Goal: Task Accomplishment & Management: Use online tool/utility

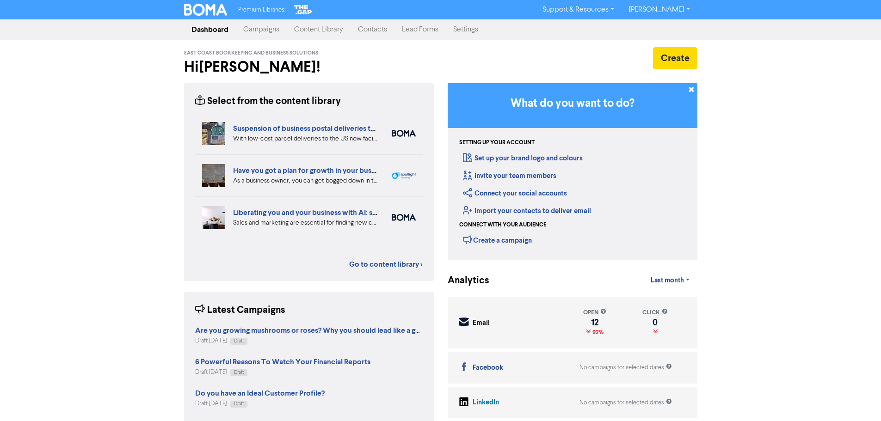
click at [126, 145] on div "Premium Libraries: Support & Resources Video Tutorials FAQ & Guides Marketing E…" at bounding box center [440, 210] width 881 height 421
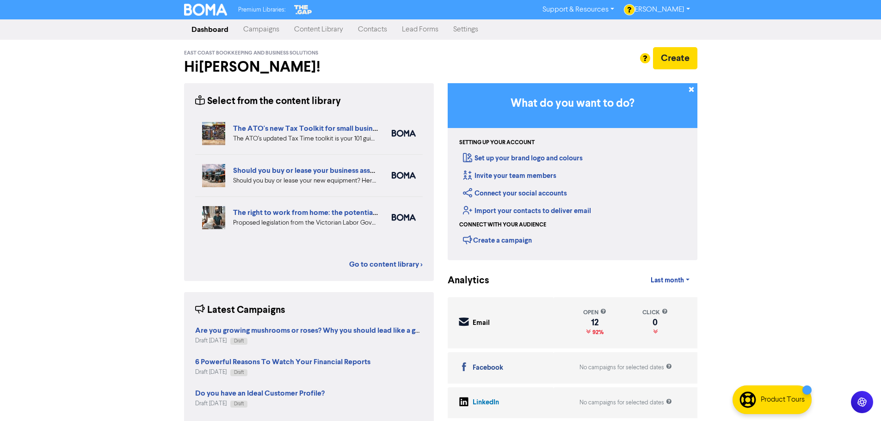
click at [263, 33] on link "Campaigns" at bounding box center [261, 29] width 51 height 19
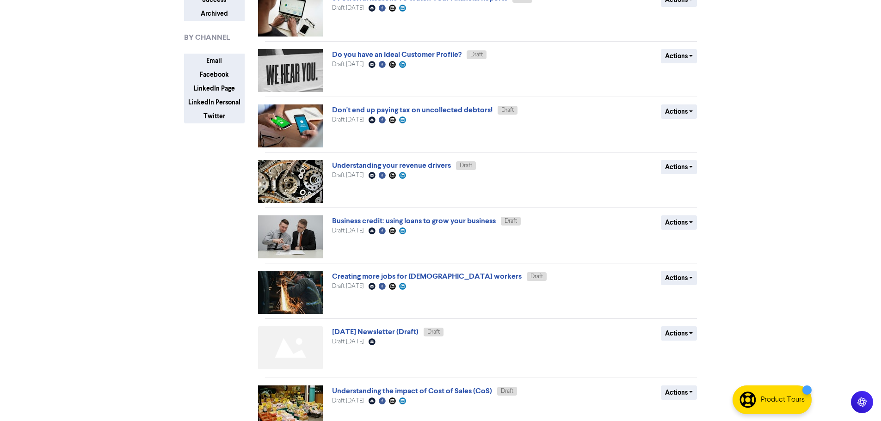
scroll to position [231, 0]
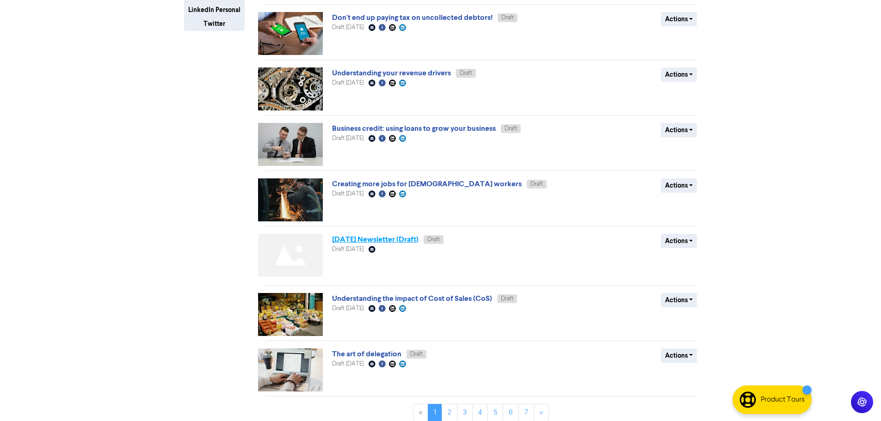
click at [419, 240] on link "[DATE] Newsletter (Draft)" at bounding box center [375, 239] width 87 height 9
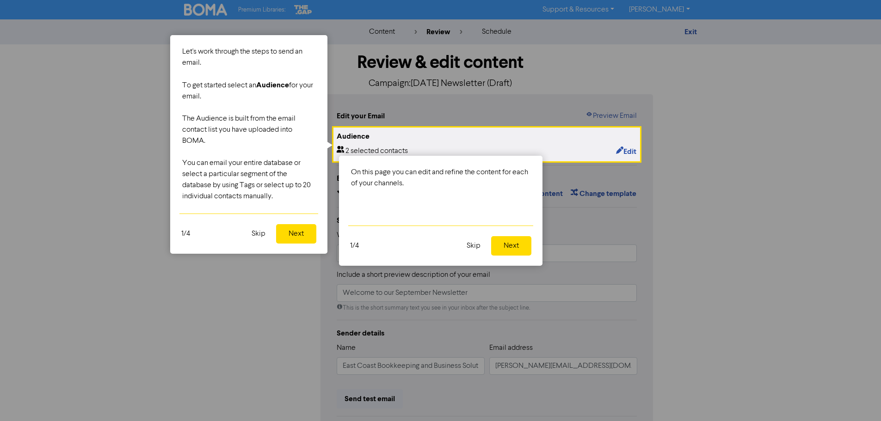
click at [258, 235] on button "Skip" at bounding box center [258, 233] width 25 height 19
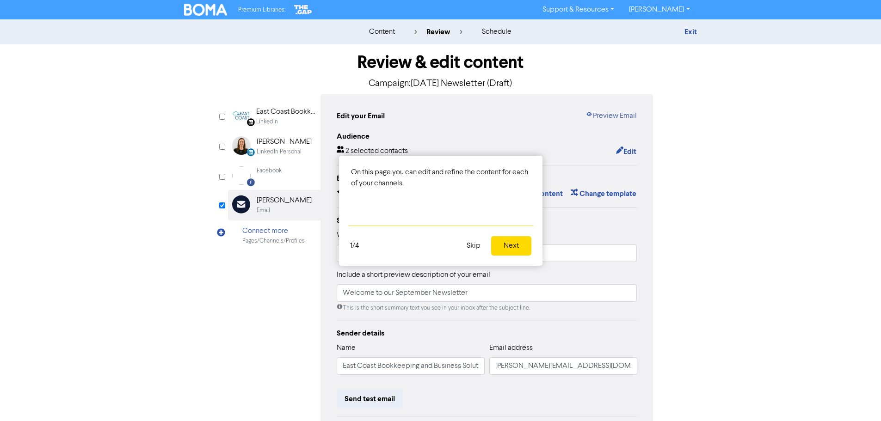
click at [474, 248] on button "Skip" at bounding box center [473, 245] width 25 height 19
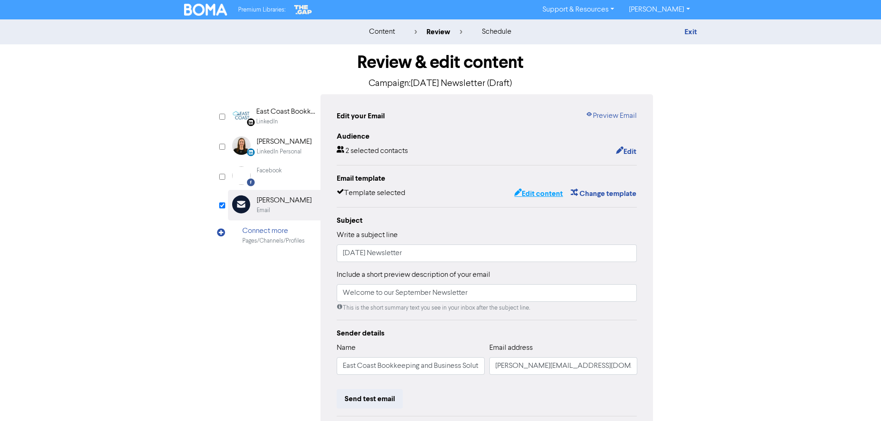
click at [531, 190] on button "Edit content" at bounding box center [538, 194] width 49 height 12
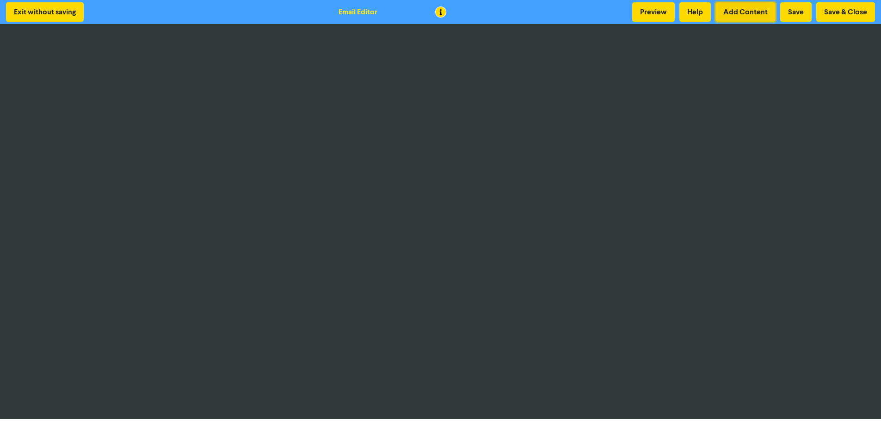
click at [740, 14] on button "Add Content" at bounding box center [746, 11] width 60 height 19
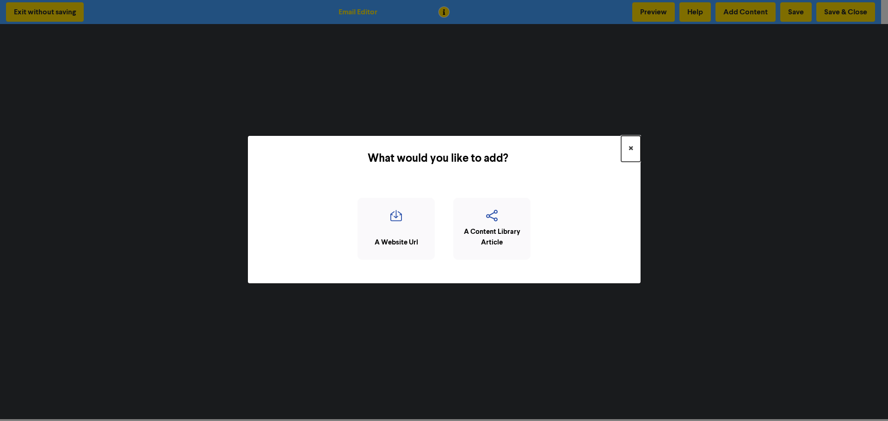
click at [629, 146] on span "×" at bounding box center [631, 149] width 5 height 14
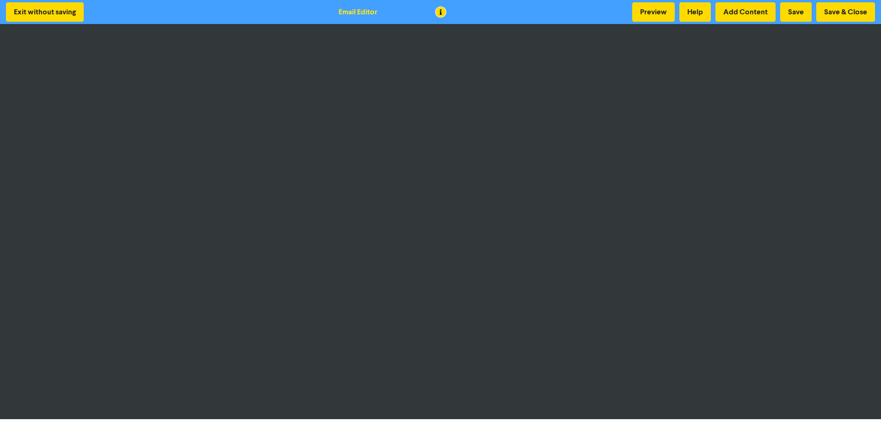
scroll to position [1, 0]
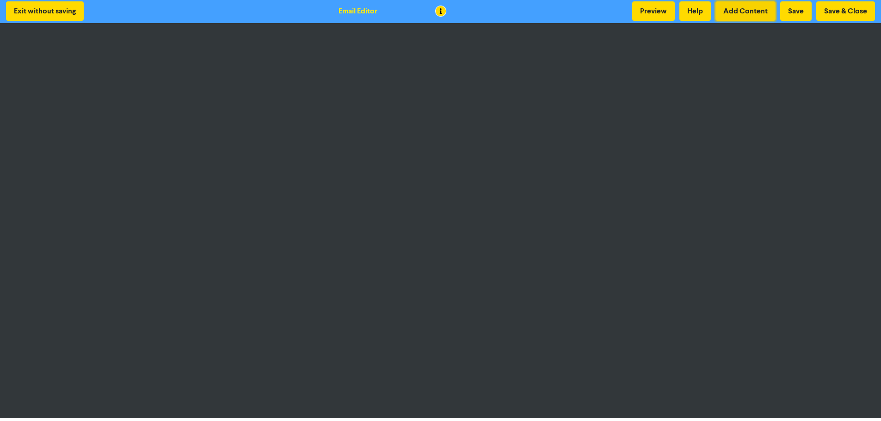
click at [745, 11] on button "Add Content" at bounding box center [746, 10] width 60 height 19
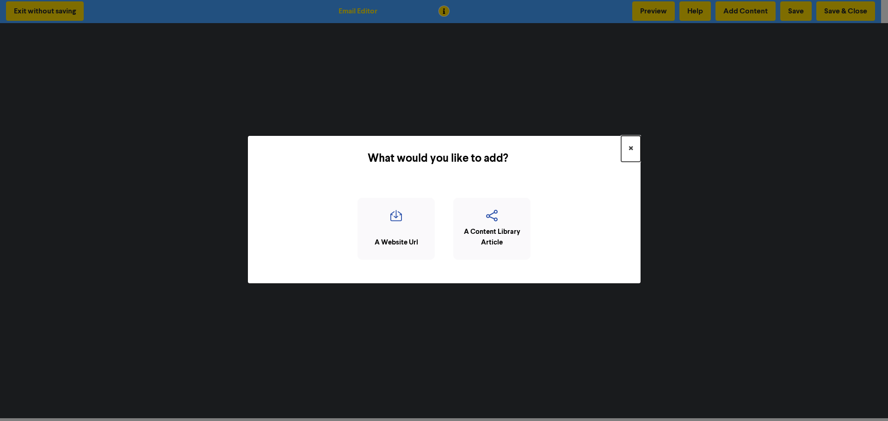
click at [629, 146] on span "×" at bounding box center [631, 149] width 5 height 14
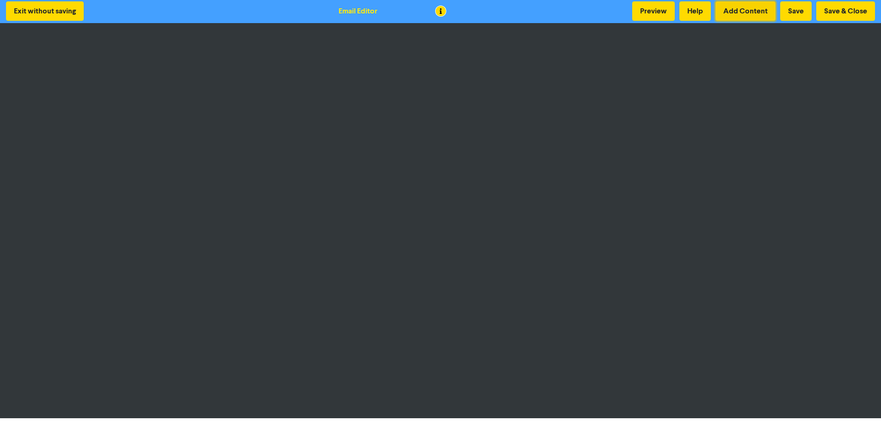
click at [748, 13] on button "Add Content" at bounding box center [746, 10] width 60 height 19
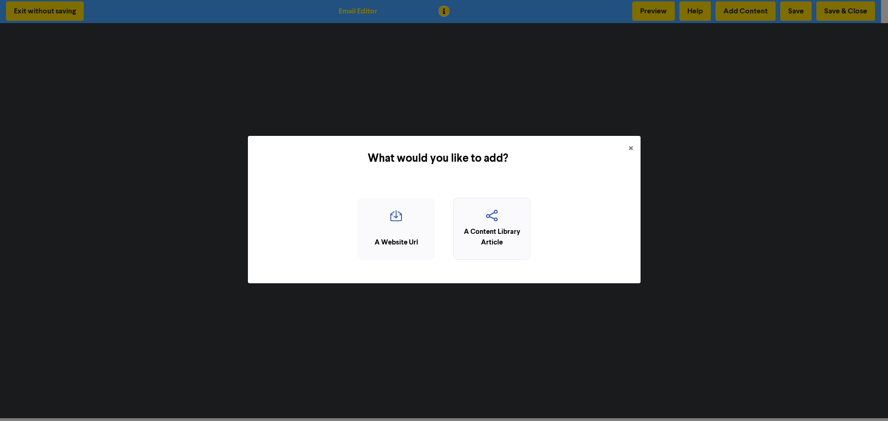
click at [469, 233] on div "A Content Library Article" at bounding box center [491, 237] width 67 height 21
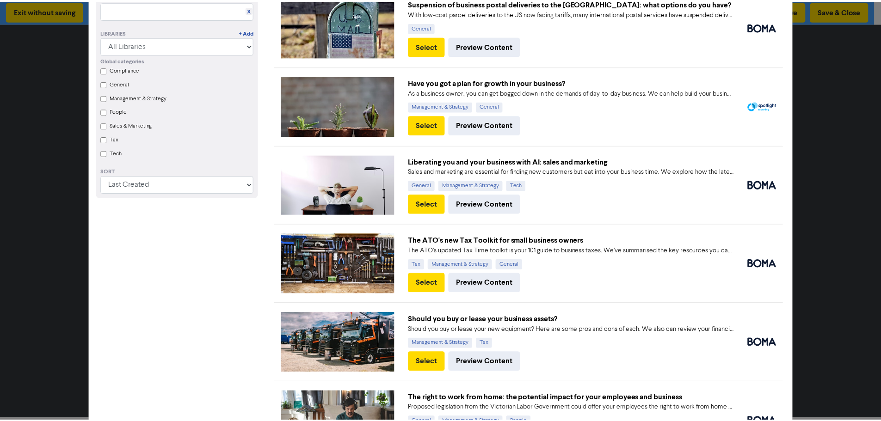
scroll to position [0, 0]
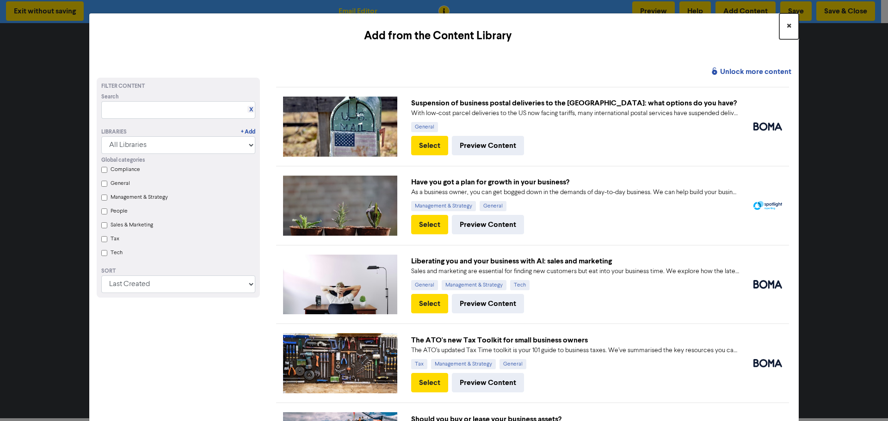
click at [787, 26] on span "×" at bounding box center [789, 26] width 5 height 14
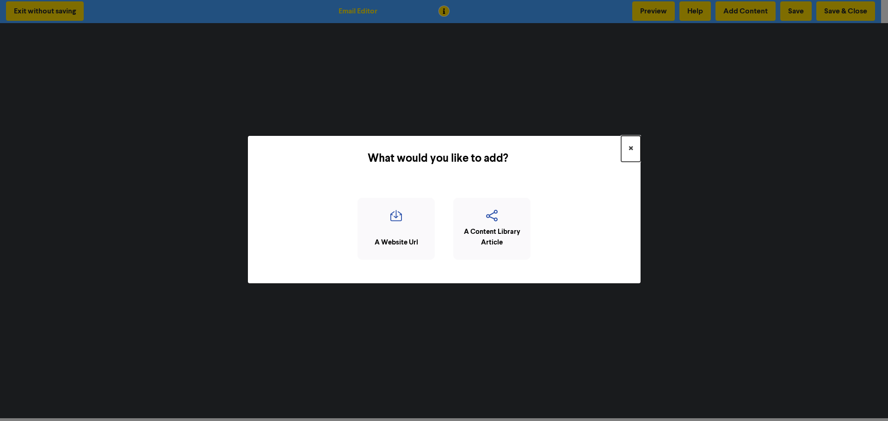
click at [629, 145] on span "×" at bounding box center [631, 149] width 5 height 14
